Goal: Navigation & Orientation: Find specific page/section

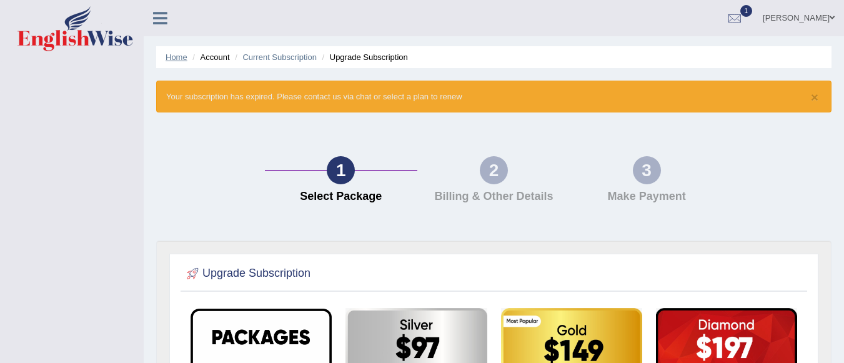
click at [173, 57] on link "Home" at bounding box center [176, 56] width 22 height 9
click at [282, 57] on link "Current Subscription" at bounding box center [279, 56] width 74 height 9
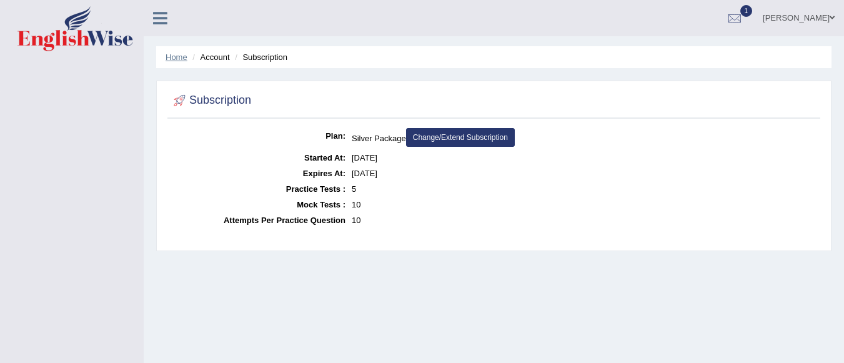
click at [175, 57] on link "Home" at bounding box center [176, 56] width 22 height 9
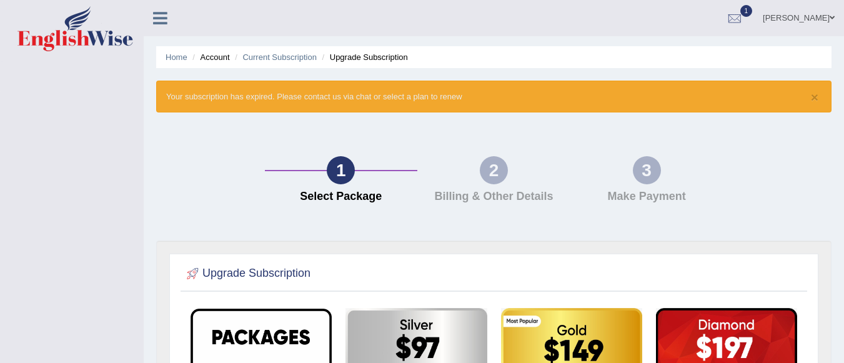
click at [819, 19] on link "[PERSON_NAME]" at bounding box center [798, 16] width 91 height 32
click at [752, 13] on span "1" at bounding box center [746, 11] width 12 height 12
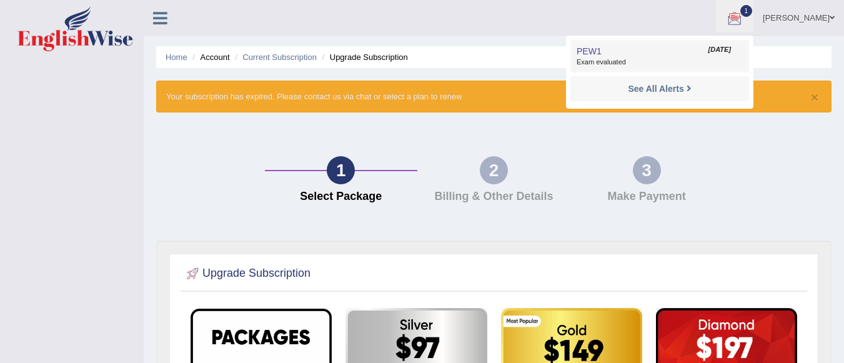
click at [731, 48] on span "[DATE]" at bounding box center [719, 50] width 22 height 10
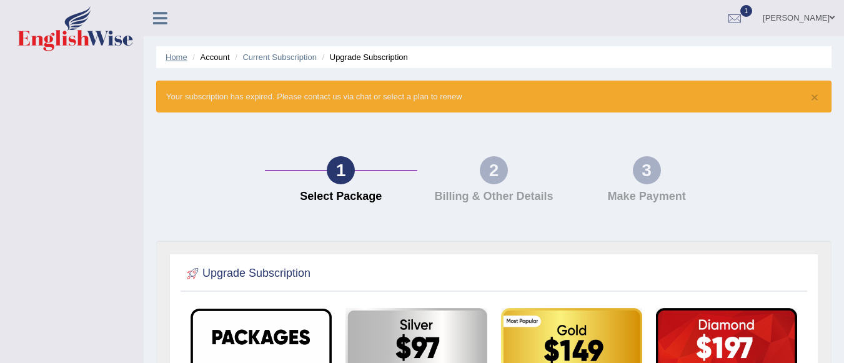
click at [175, 55] on link "Home" at bounding box center [176, 56] width 22 height 9
click at [170, 59] on link "Home" at bounding box center [176, 56] width 22 height 9
click at [270, 59] on link "Current Subscription" at bounding box center [279, 56] width 74 height 9
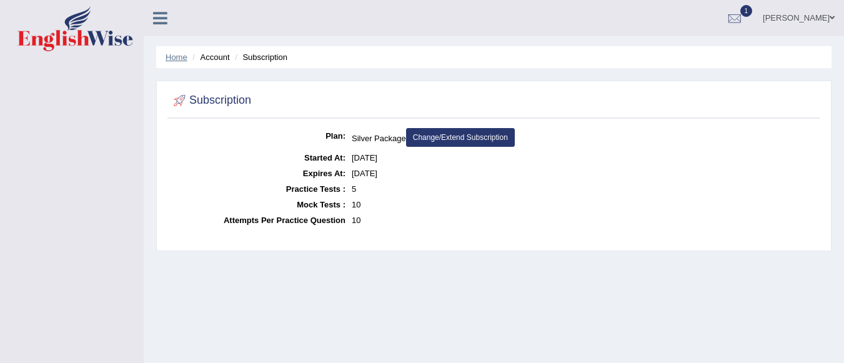
click at [175, 57] on link "Home" at bounding box center [176, 56] width 22 height 9
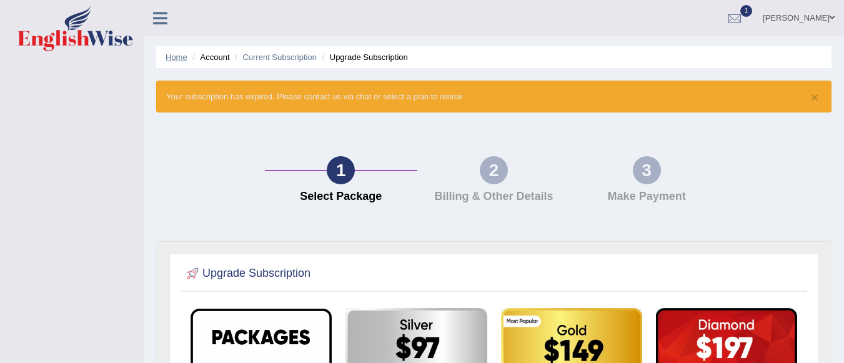
click at [177, 56] on link "Home" at bounding box center [176, 56] width 22 height 9
click at [177, 61] on link "Home" at bounding box center [176, 56] width 22 height 9
click at [174, 56] on link "Home" at bounding box center [176, 56] width 22 height 9
click at [175, 58] on link "Home" at bounding box center [176, 56] width 22 height 9
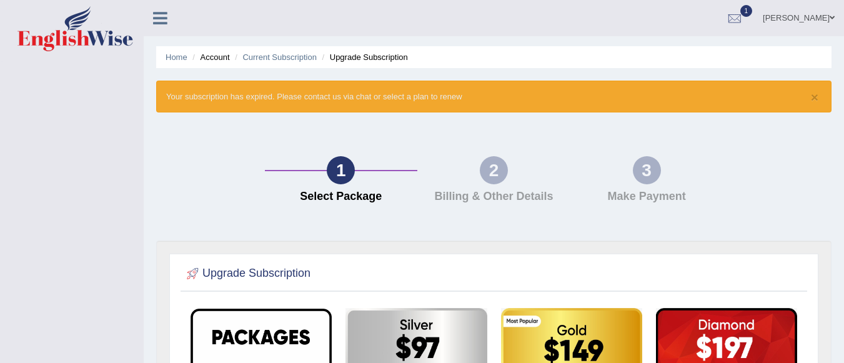
click at [175, 58] on link "Home" at bounding box center [176, 56] width 22 height 9
drag, startPoint x: 0, startPoint y: 0, endPoint x: 175, endPoint y: 58, distance: 184.8
click at [175, 58] on link "Home" at bounding box center [176, 56] width 22 height 9
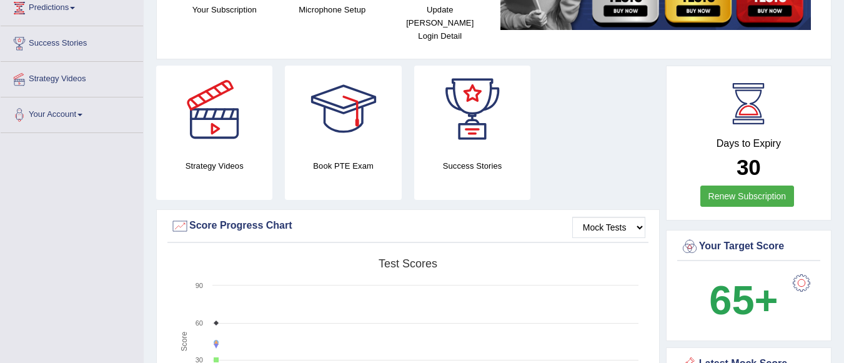
scroll to position [168, 0]
